Goal: Information Seeking & Learning: Learn about a topic

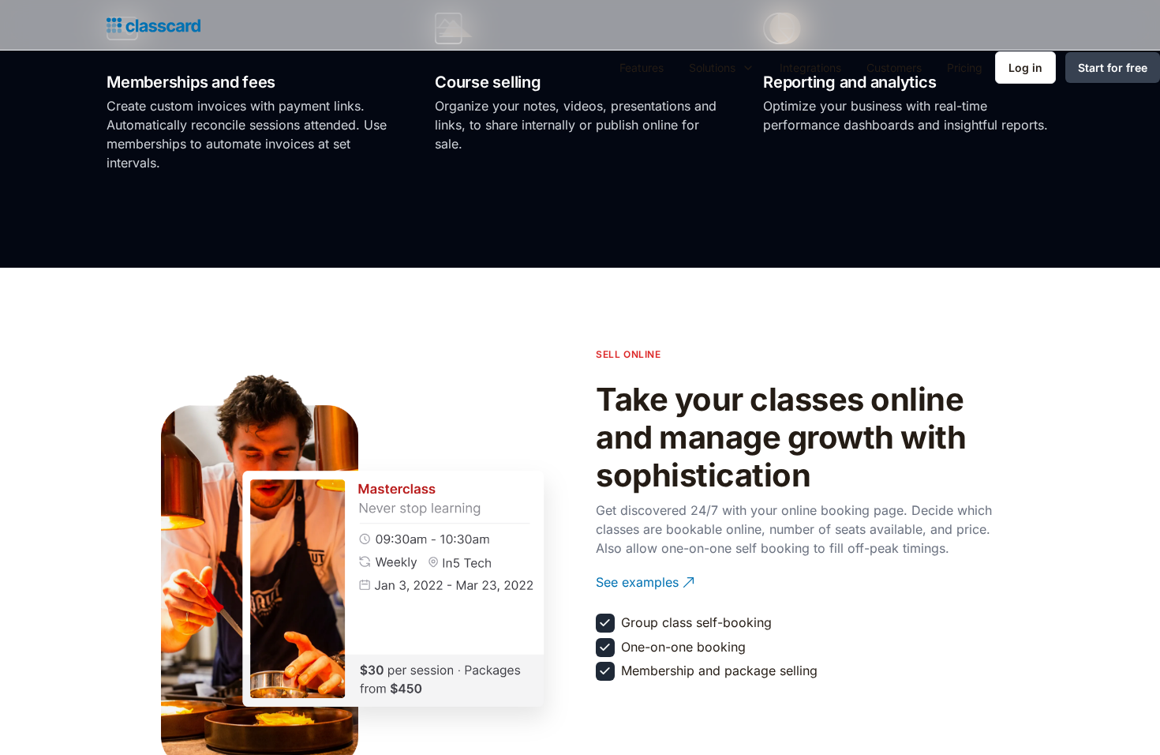
scroll to position [2063, 0]
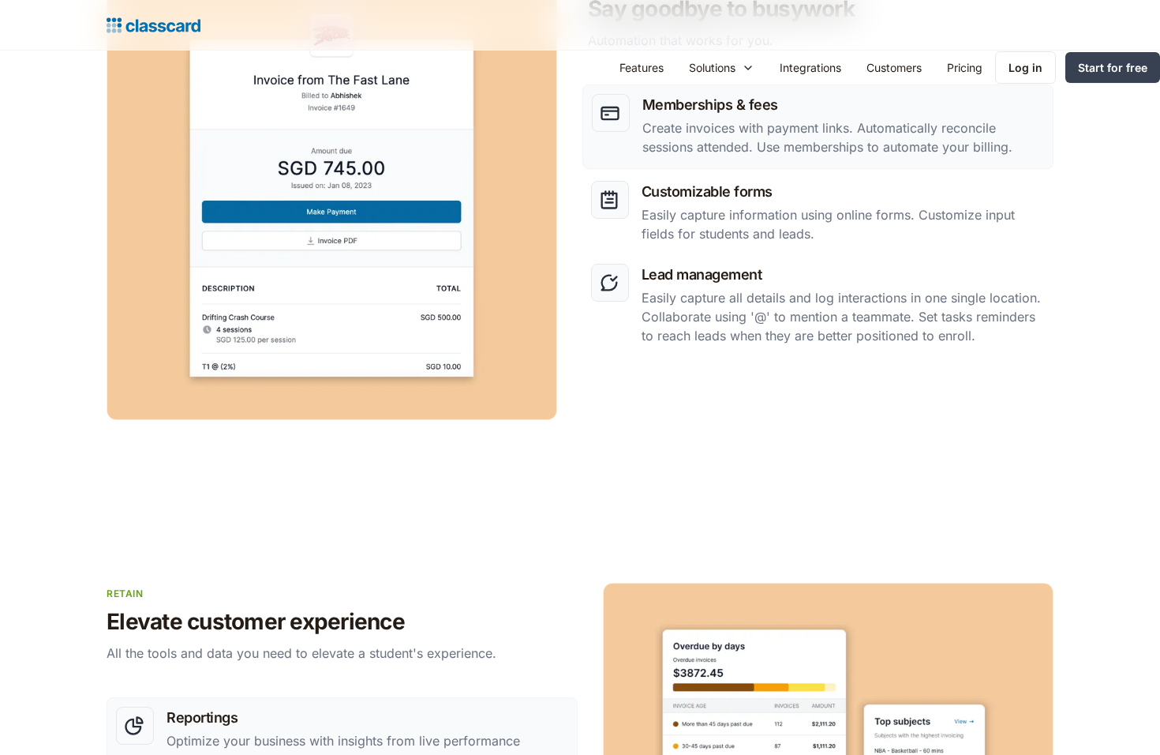
scroll to position [2734, 0]
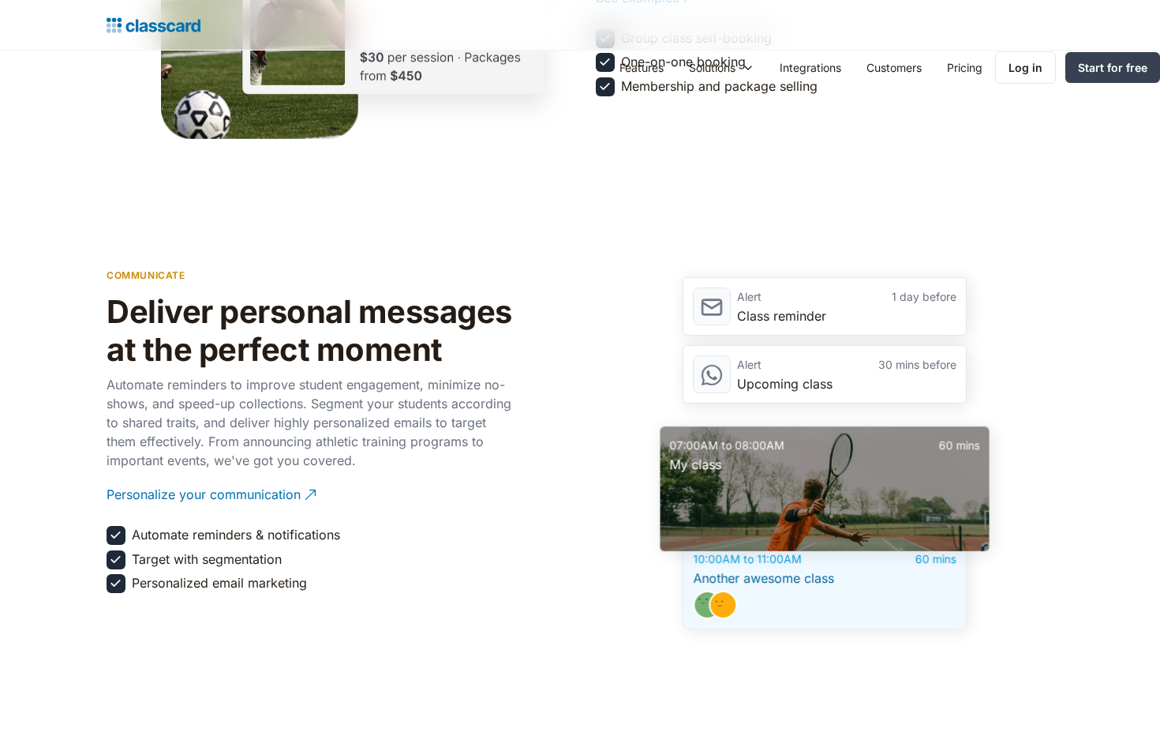
scroll to position [2734, 0]
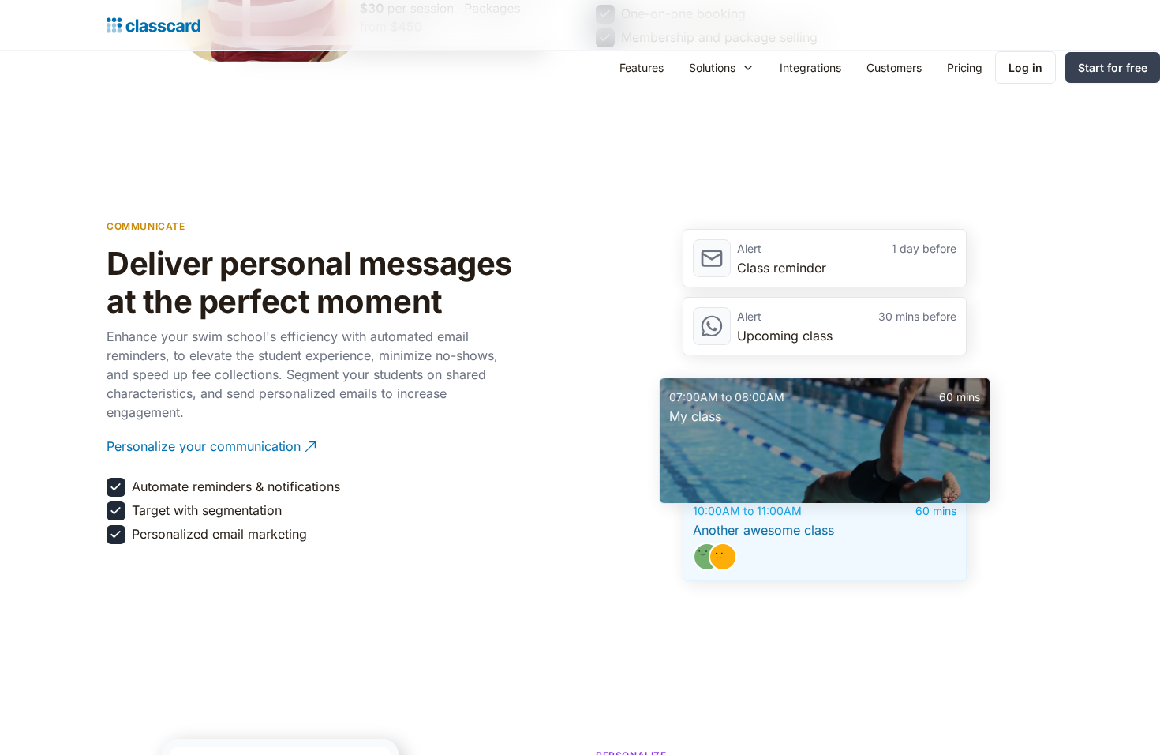
scroll to position [2734, 0]
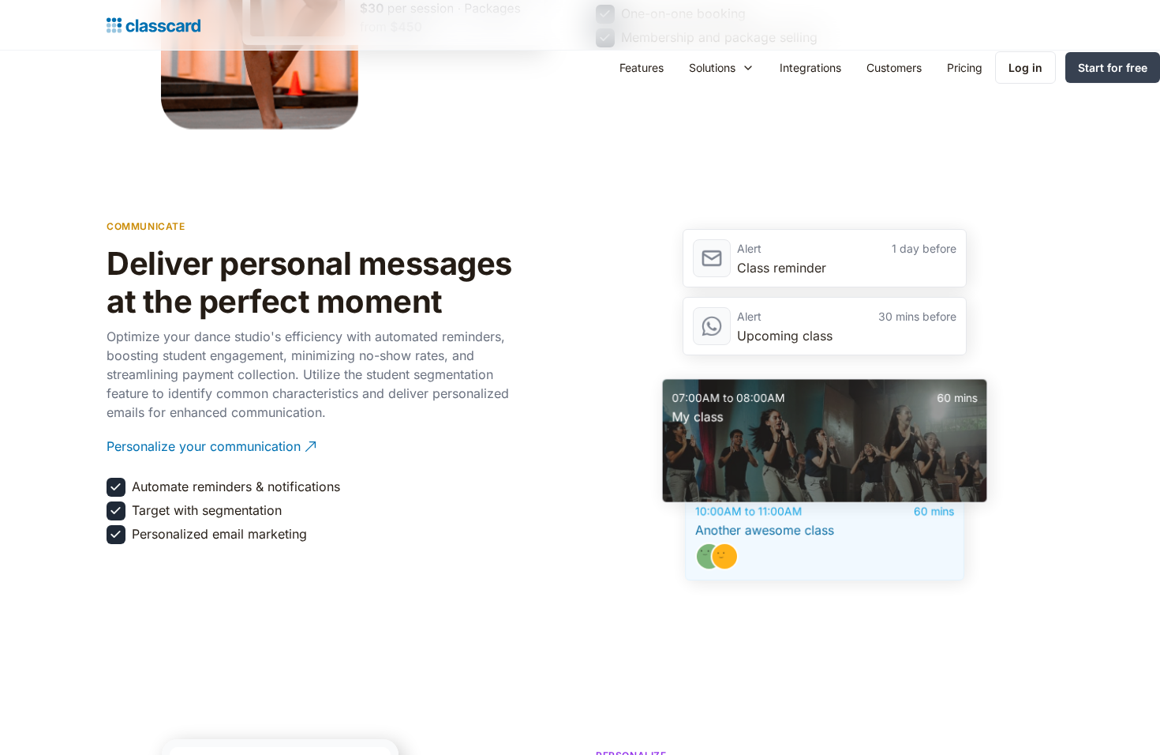
scroll to position [2734, 0]
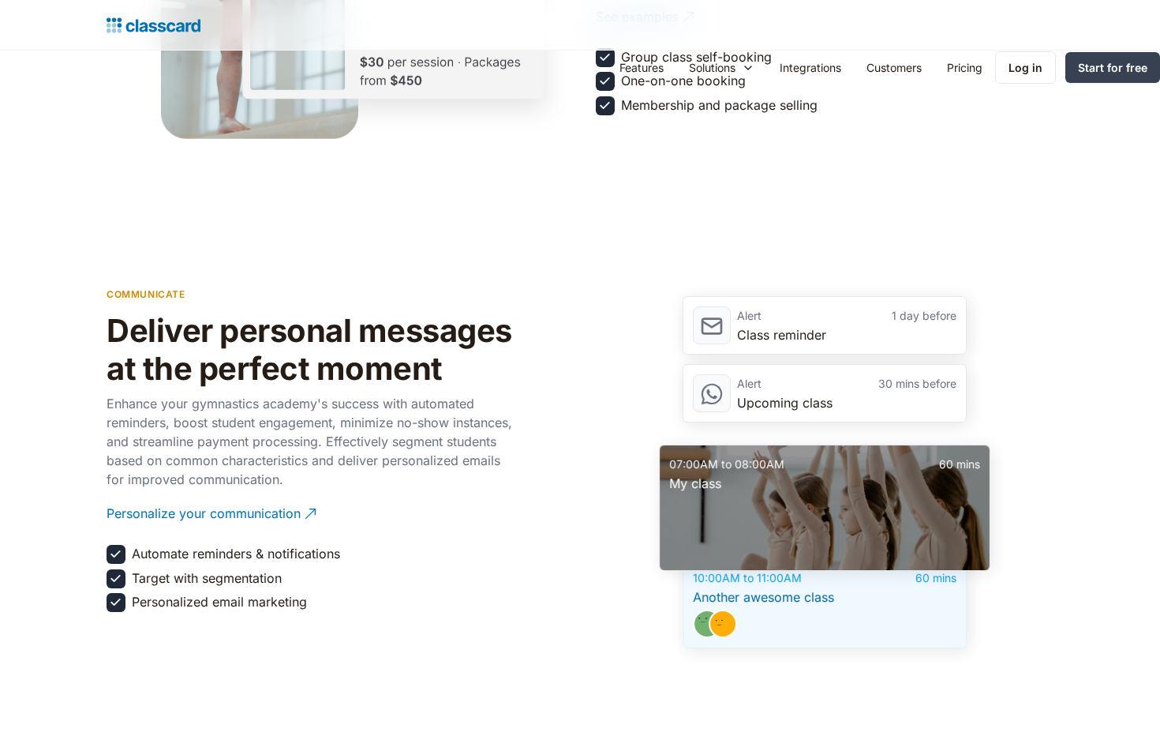
scroll to position [2734, 0]
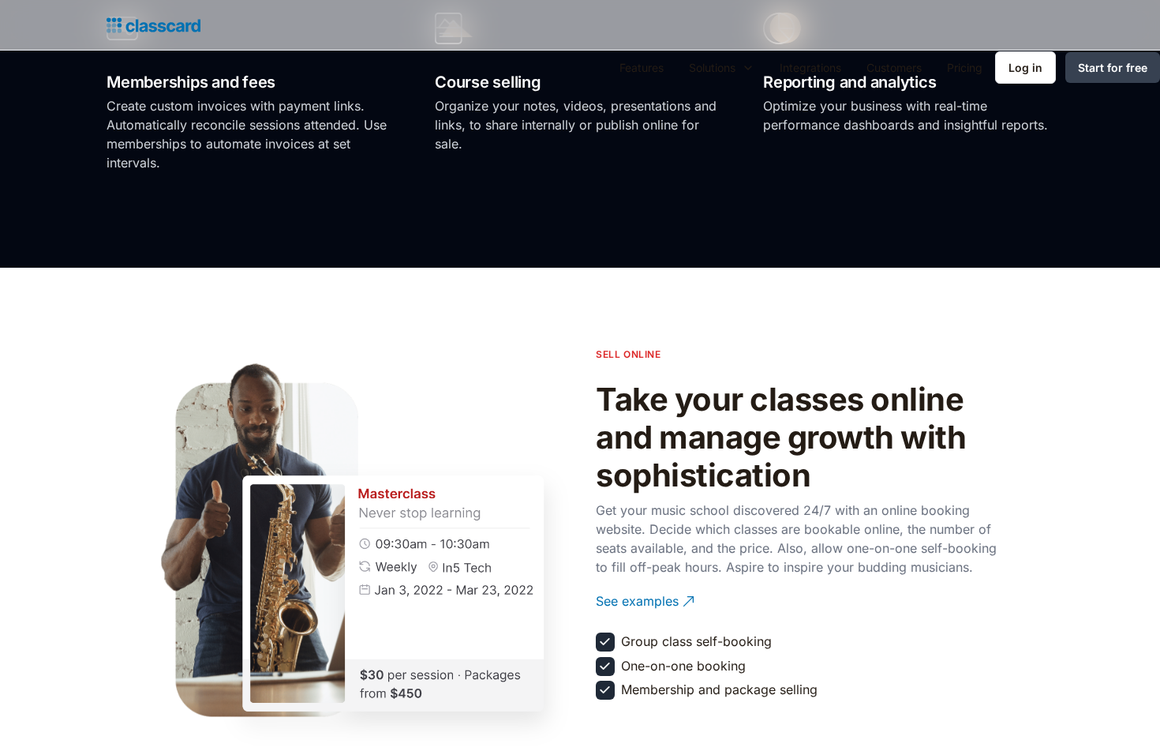
scroll to position [2063, 0]
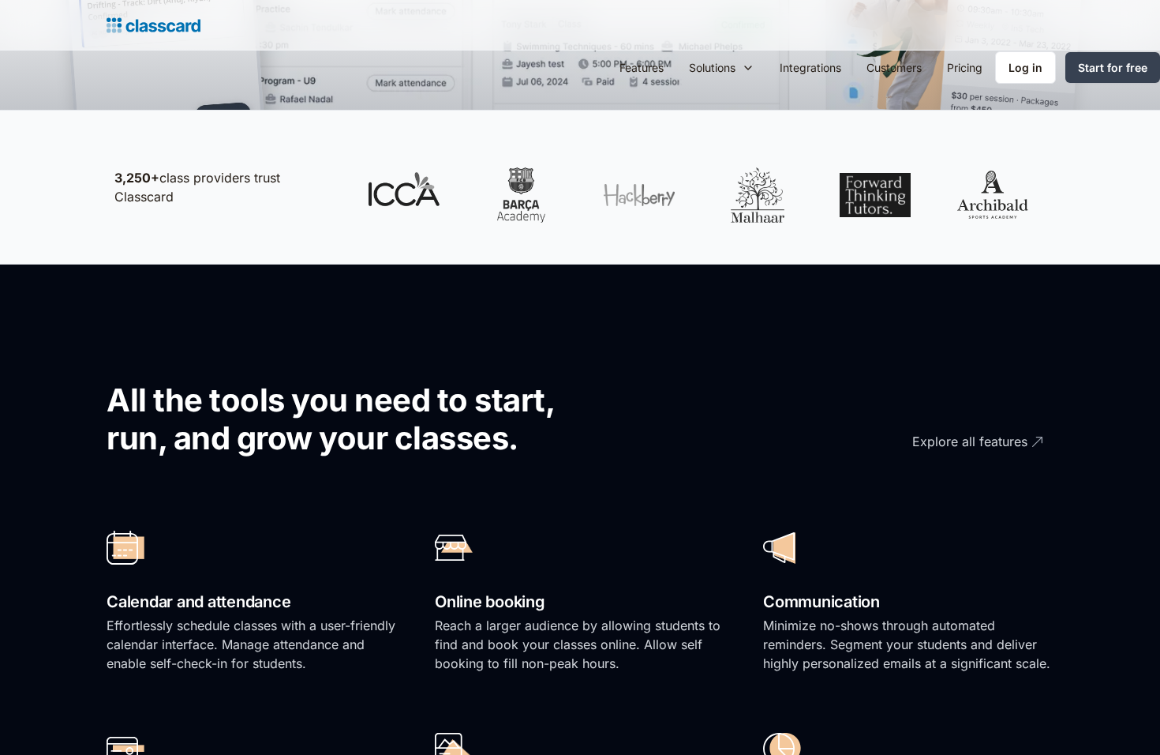
scroll to position [1392, 0]
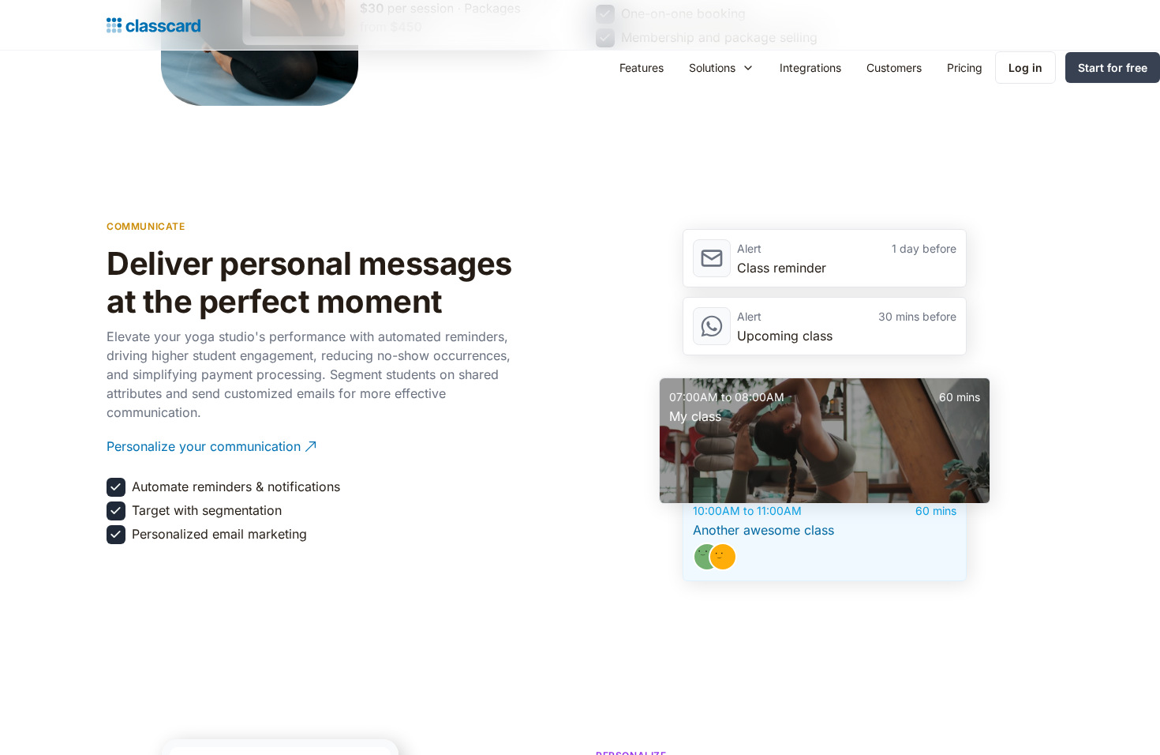
scroll to position [2734, 0]
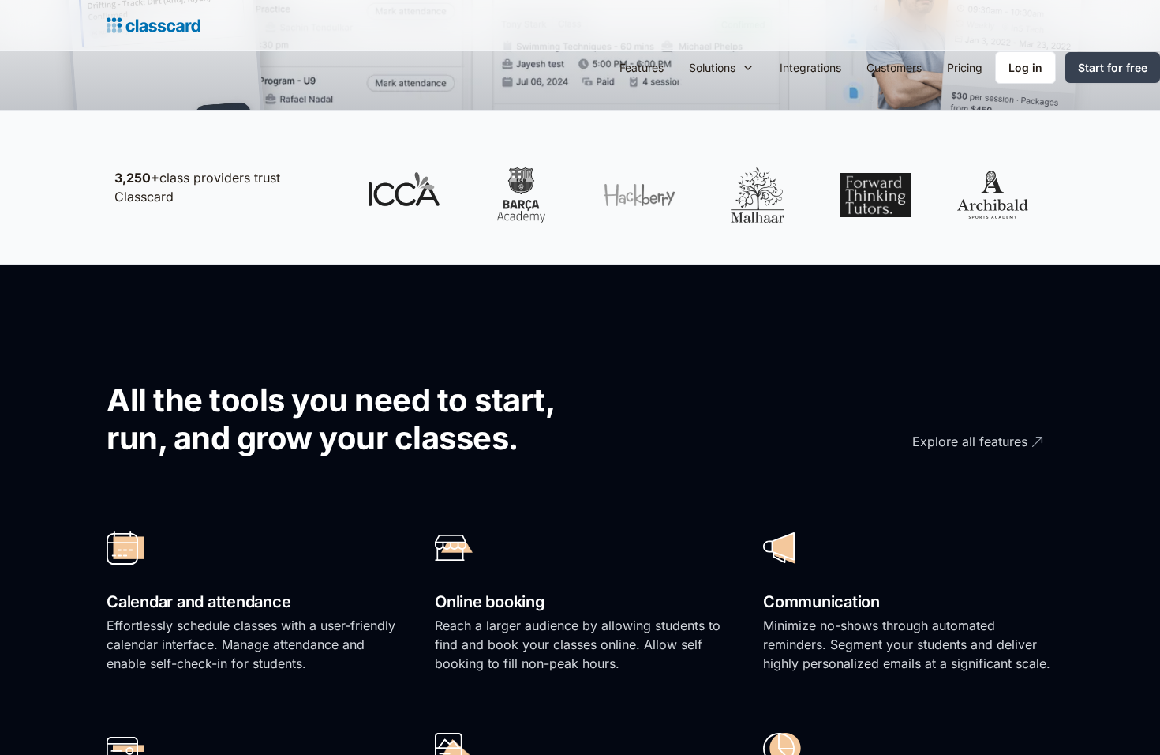
scroll to position [1392, 0]
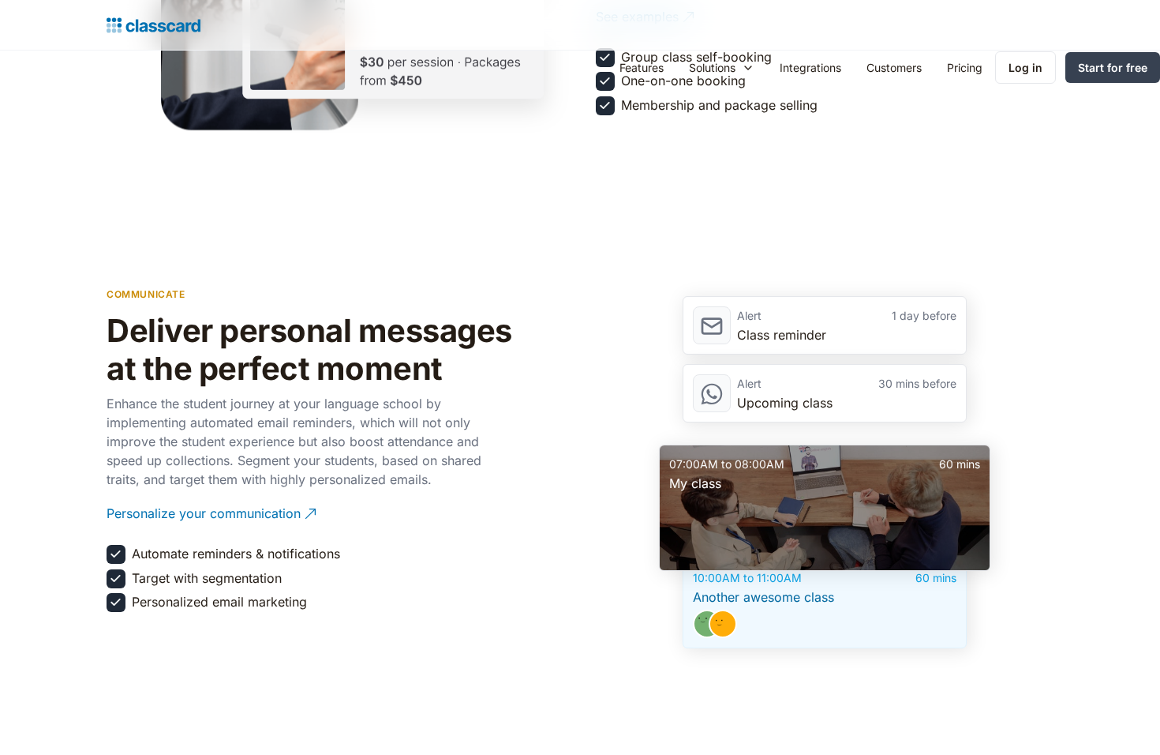
scroll to position [2734, 0]
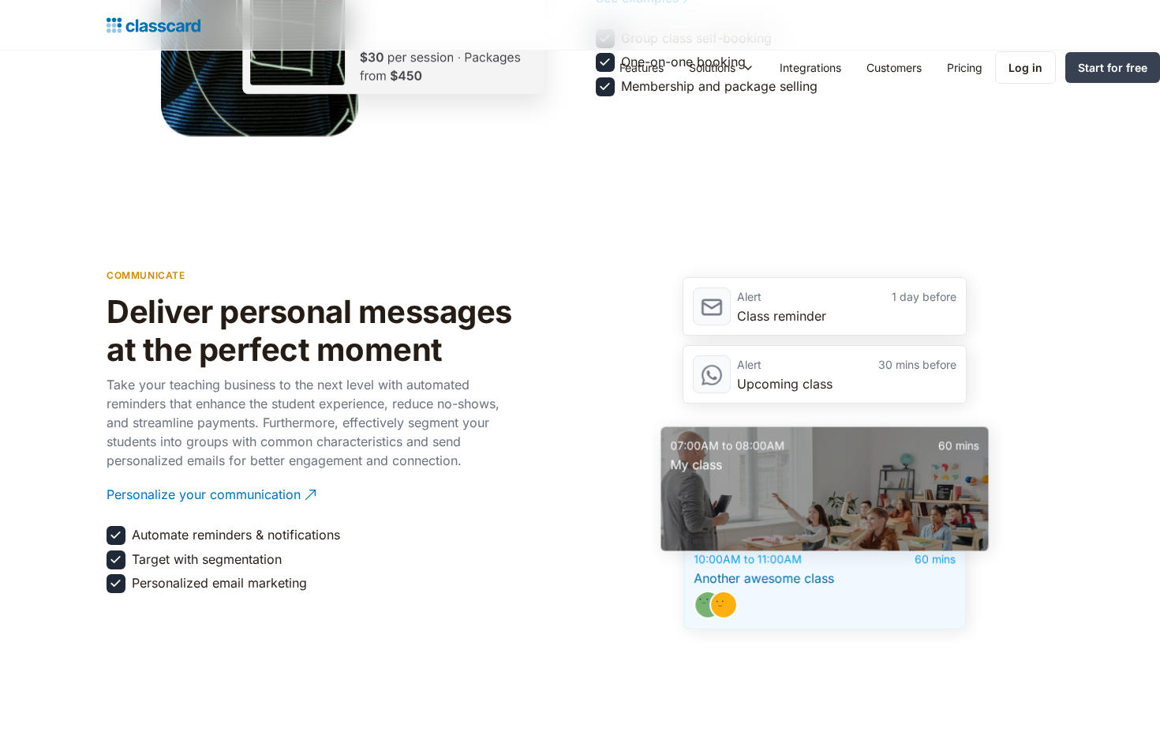
scroll to position [2734, 0]
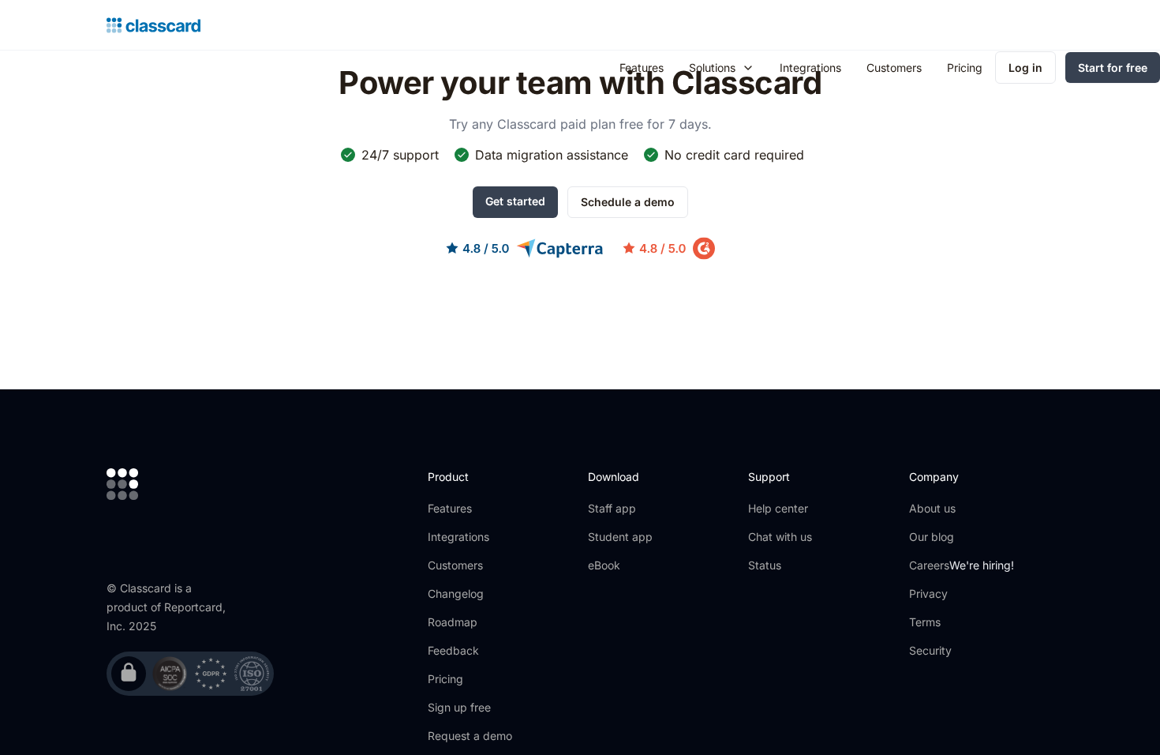
scroll to position [2277, 0]
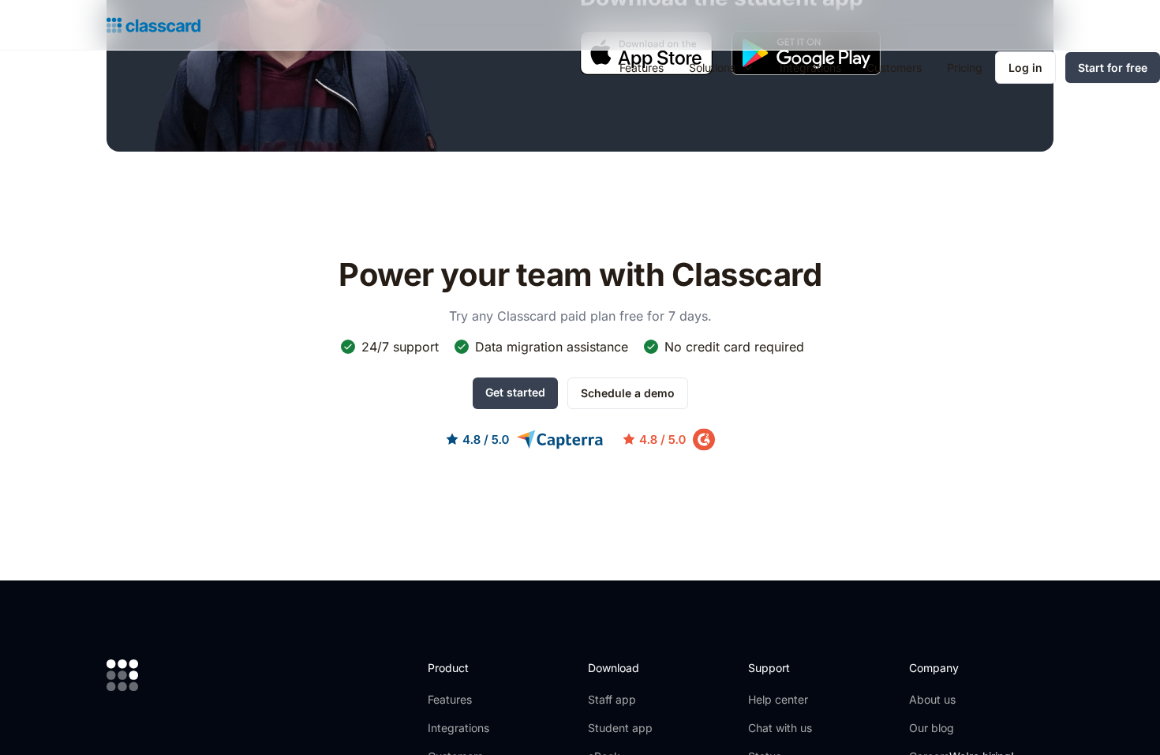
scroll to position [1126, 0]
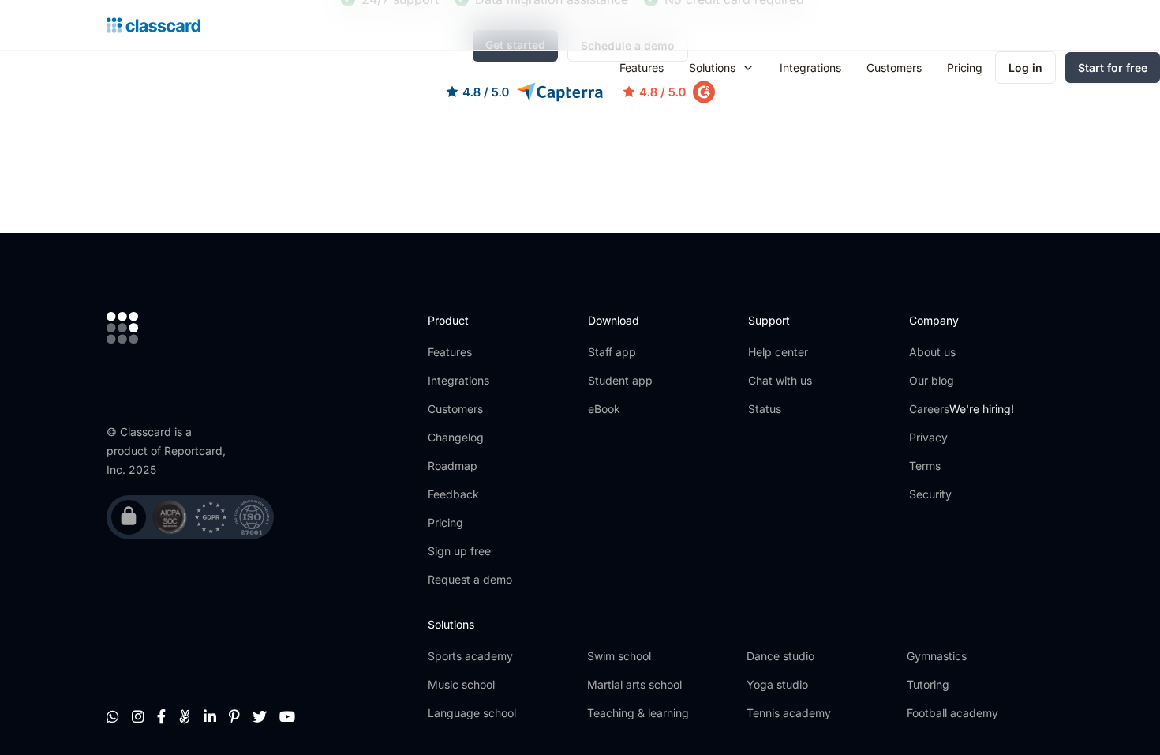
scroll to position [2072, 0]
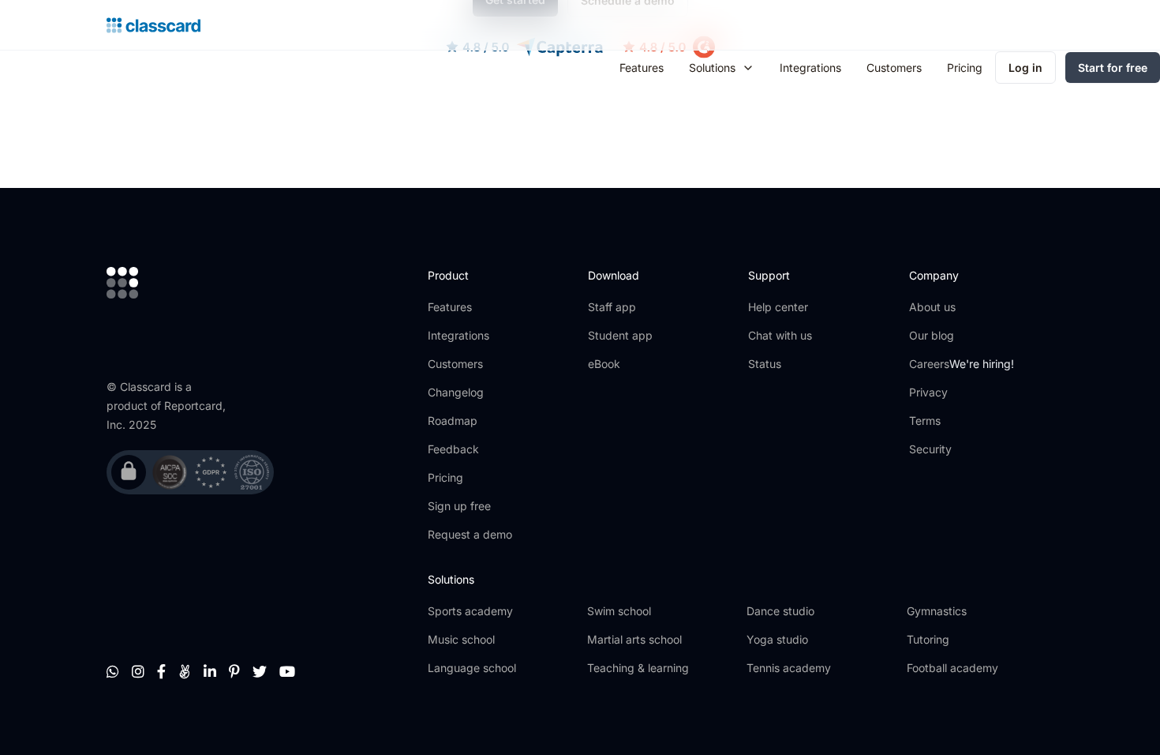
scroll to position [1405, 0]
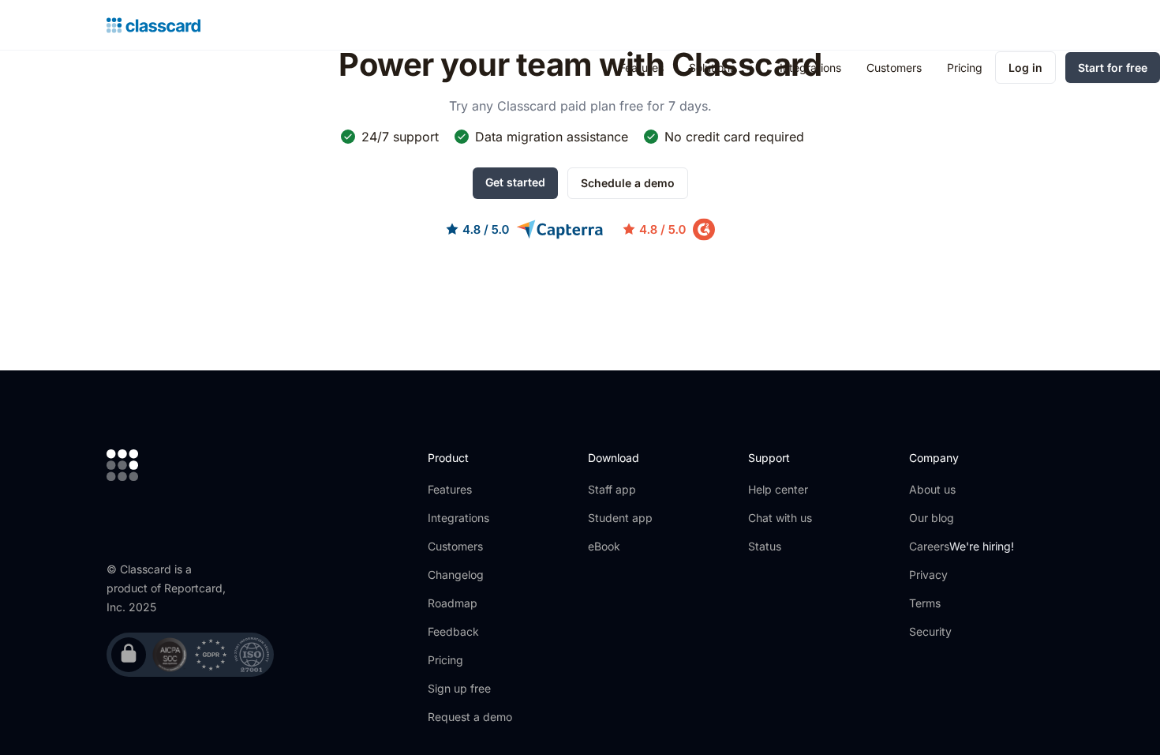
scroll to position [1587, 0]
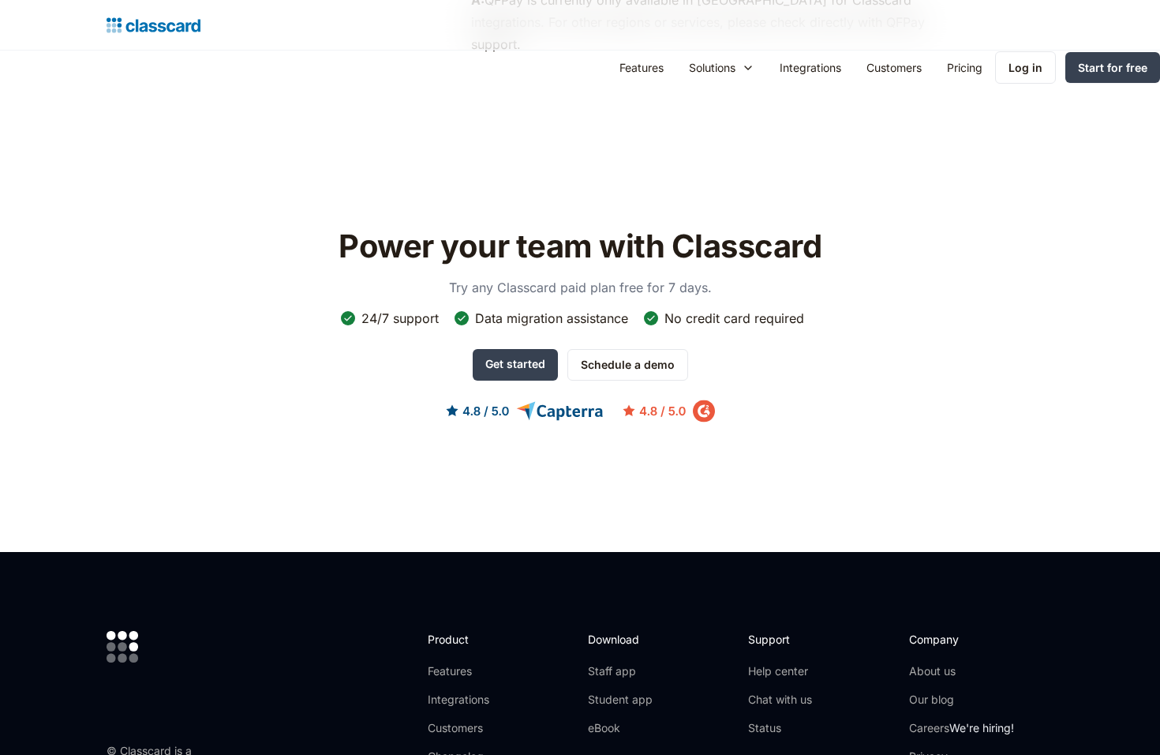
scroll to position [1707, 0]
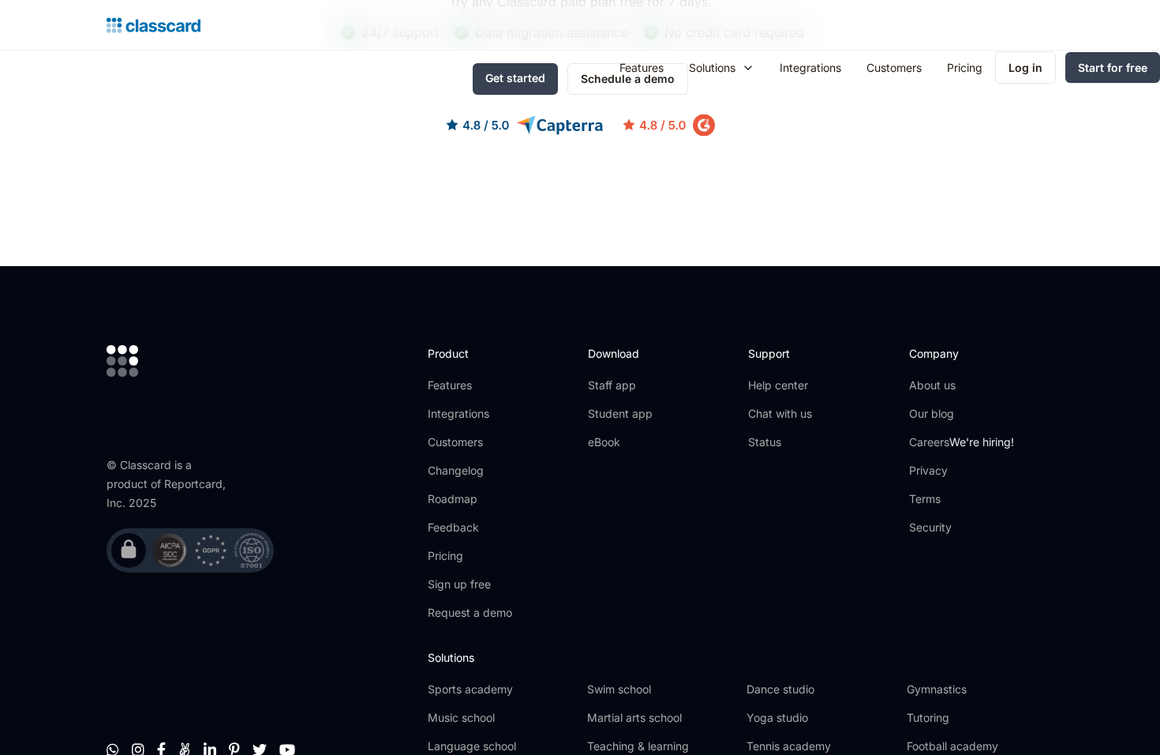
scroll to position [1483, 0]
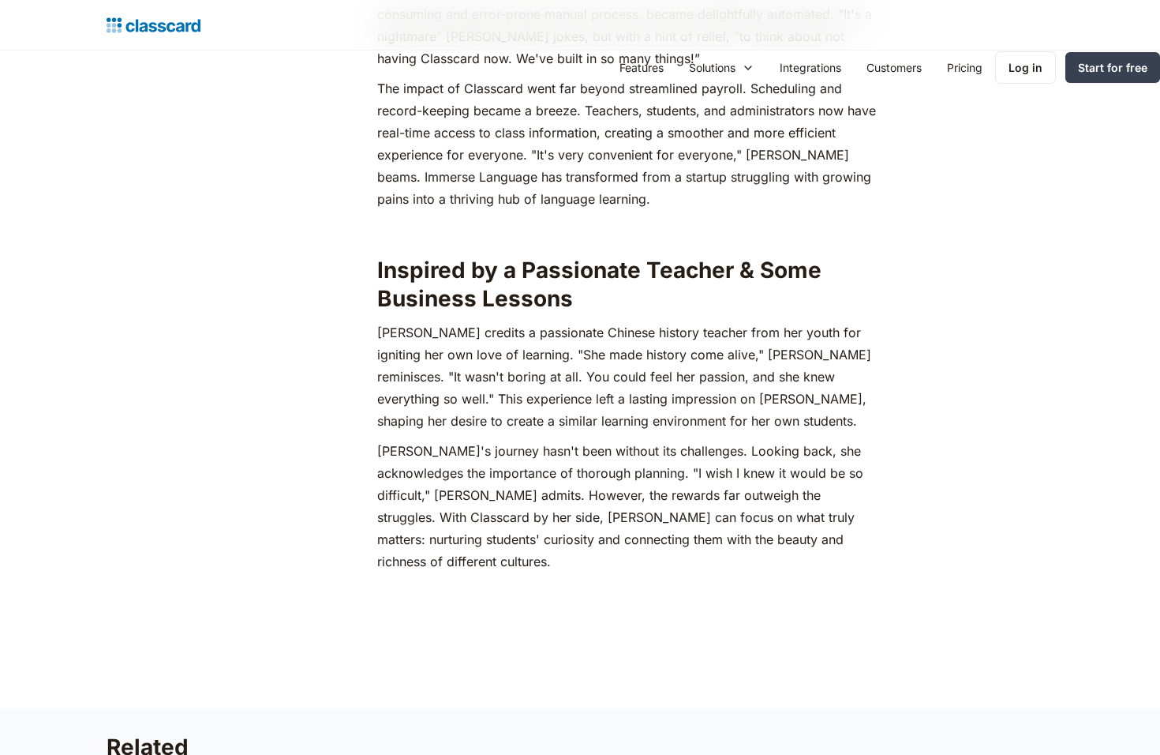
scroll to position [2734, 0]
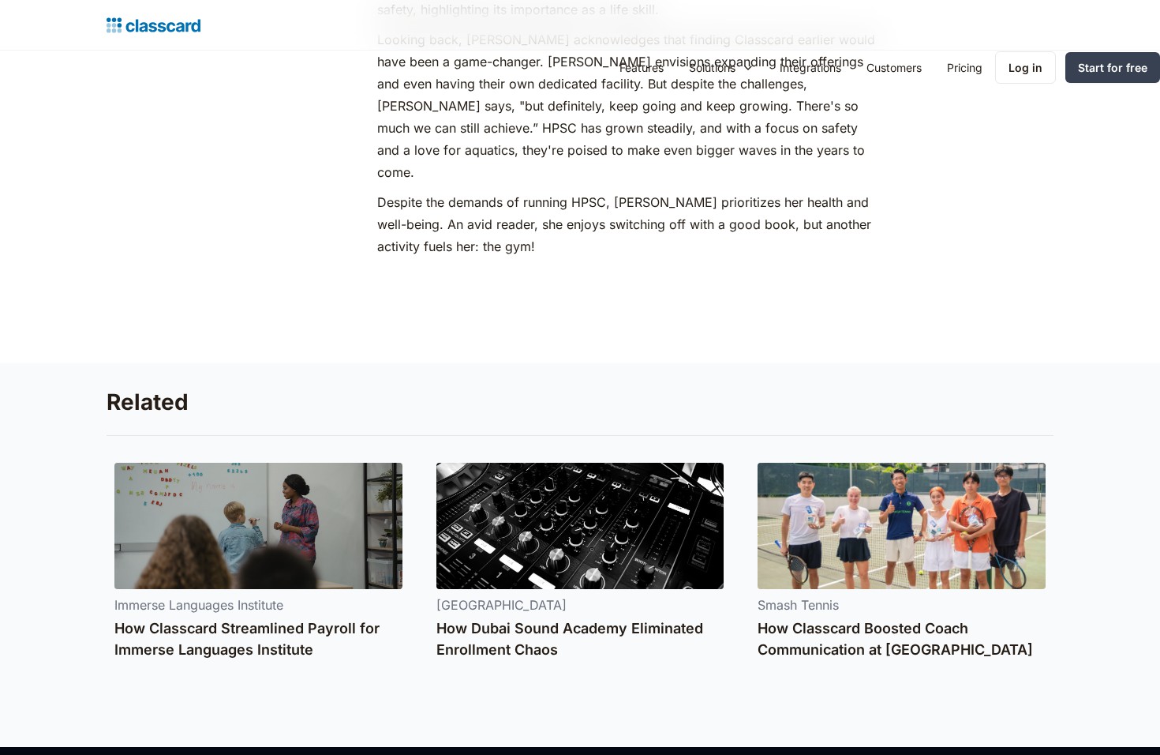
scroll to position [2567, 0]
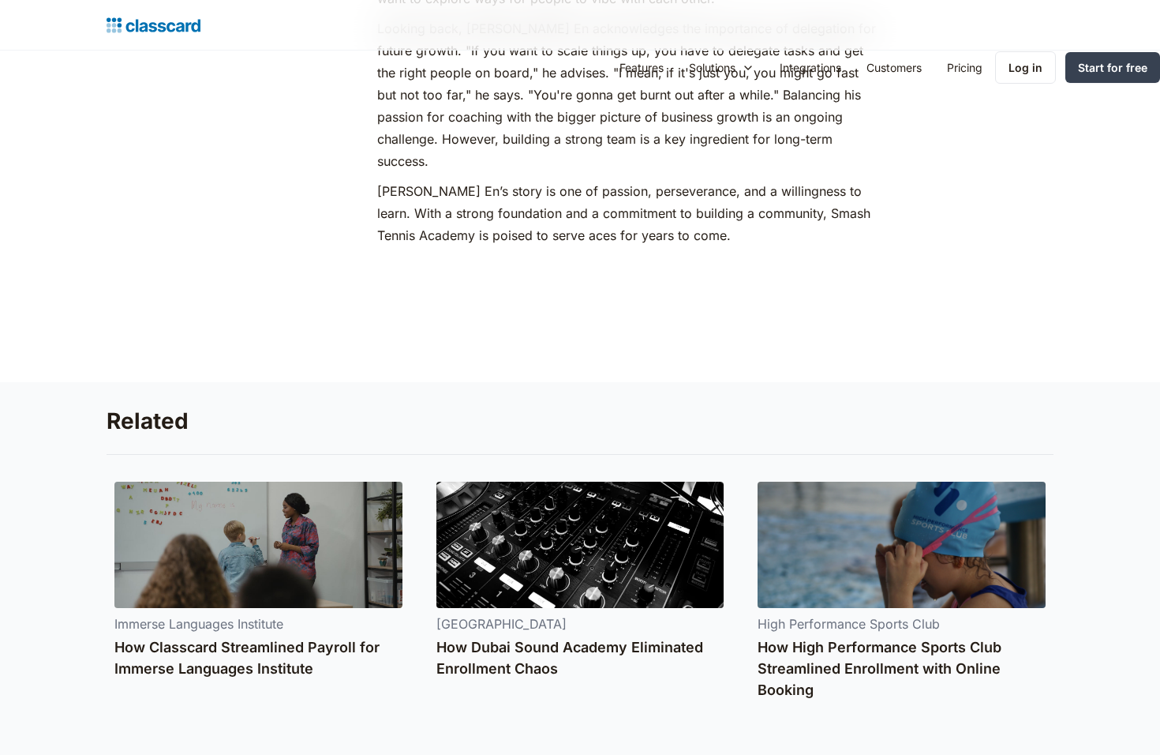
scroll to position [2653, 0]
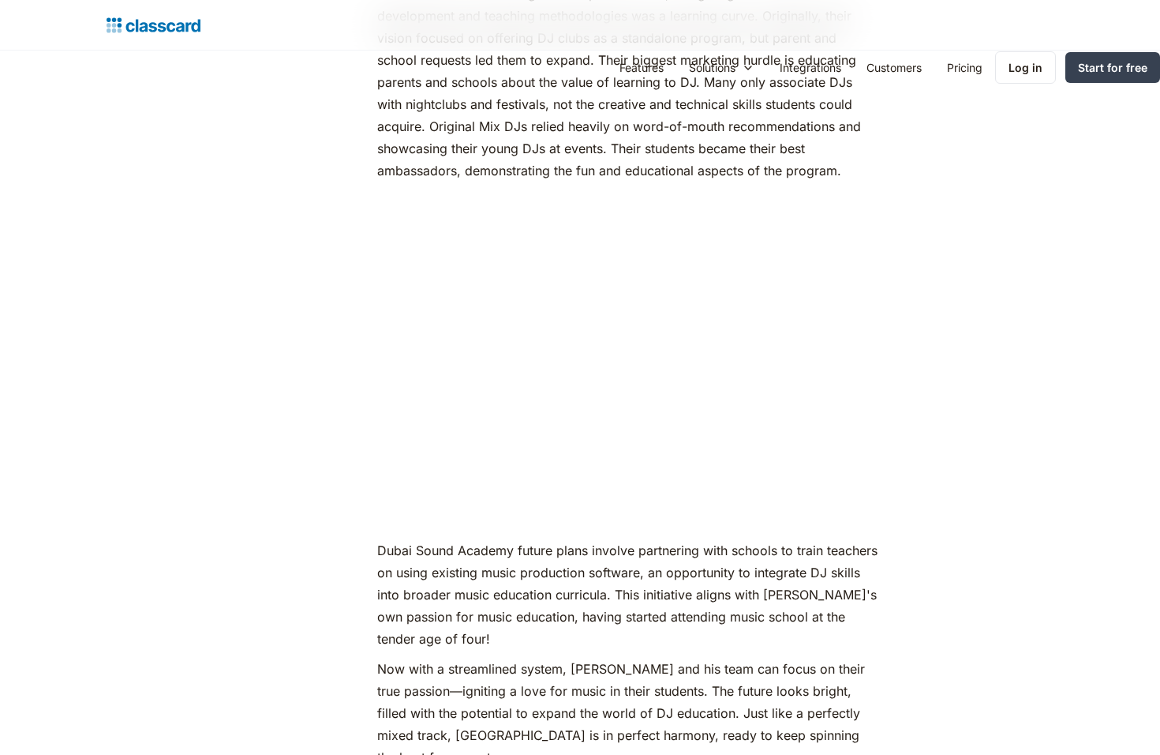
scroll to position [2734, 0]
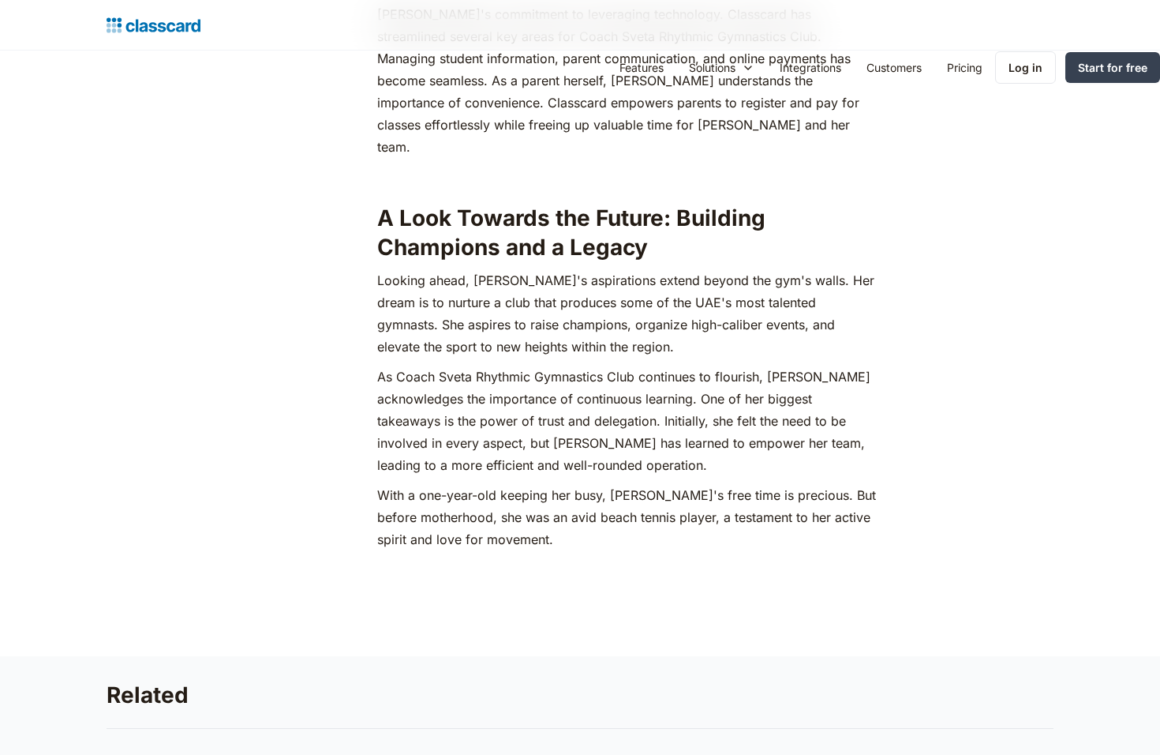
scroll to position [2734, 0]
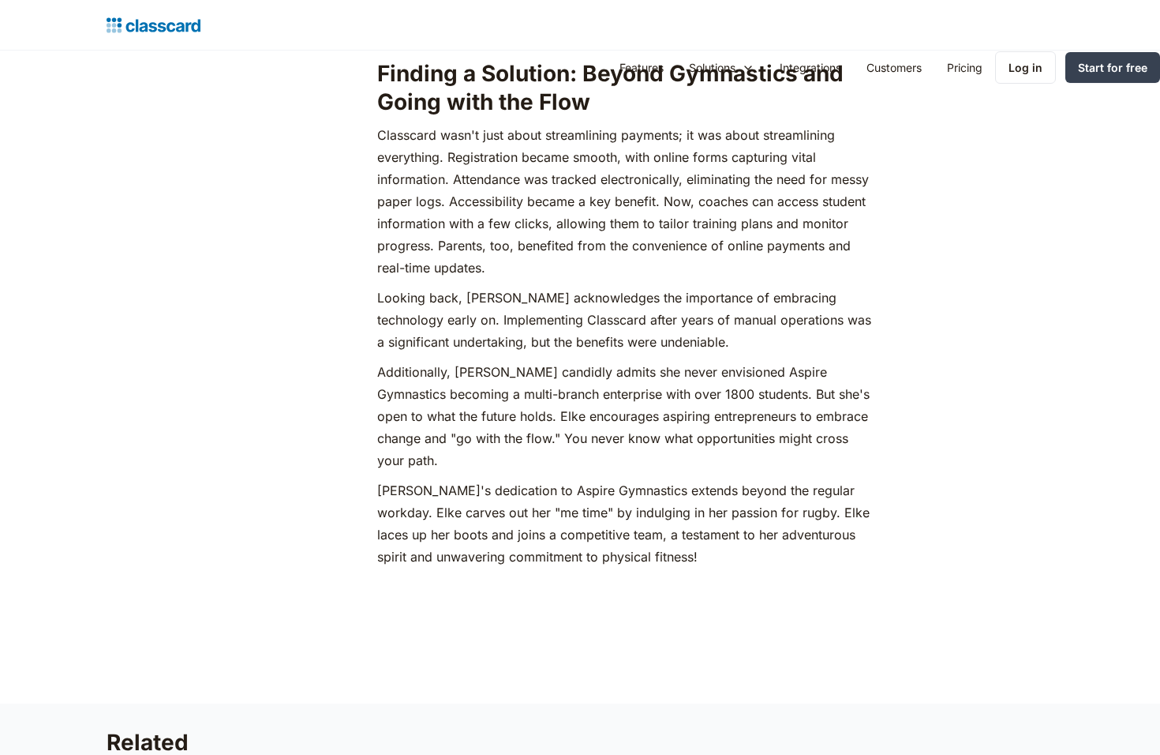
scroll to position [2734, 0]
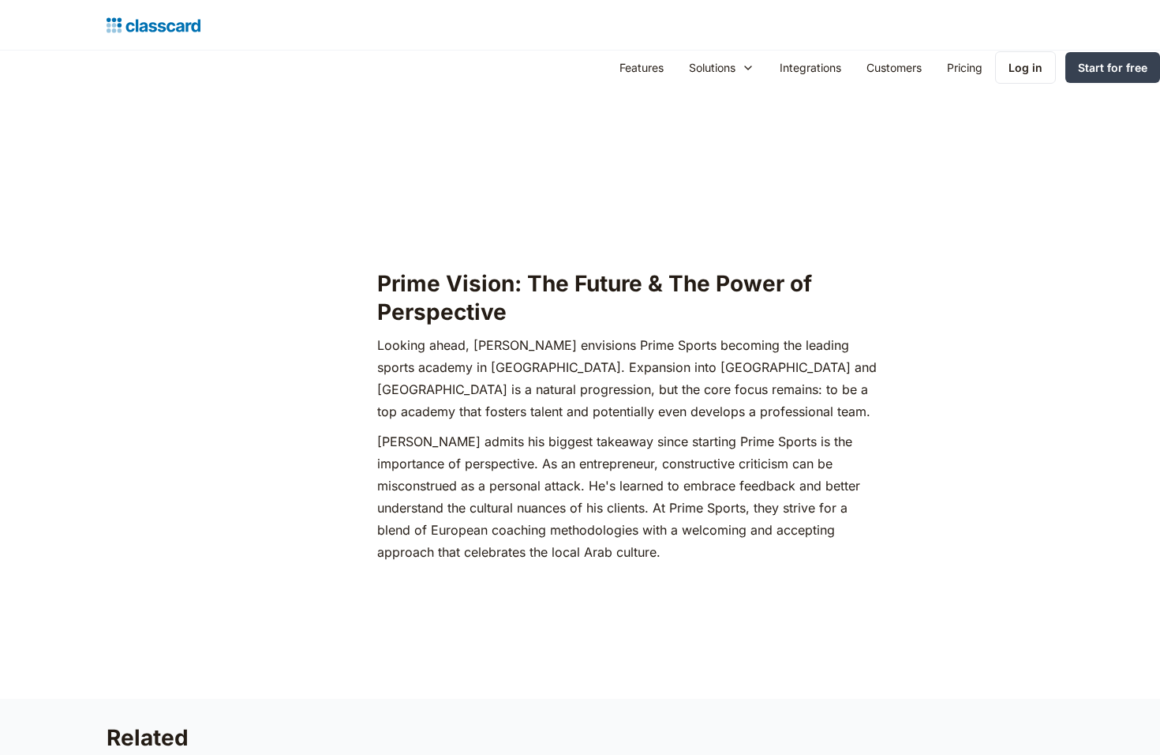
scroll to position [2734, 0]
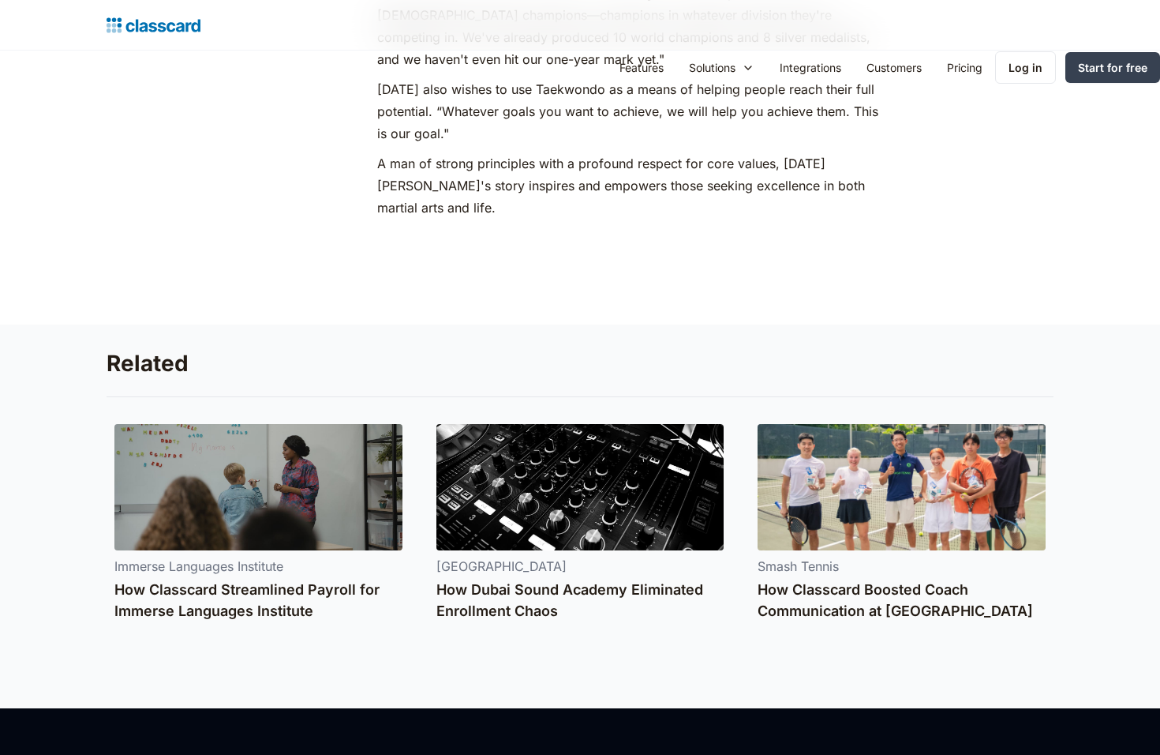
scroll to position [2551, 0]
